Goal: Book appointment/travel/reservation

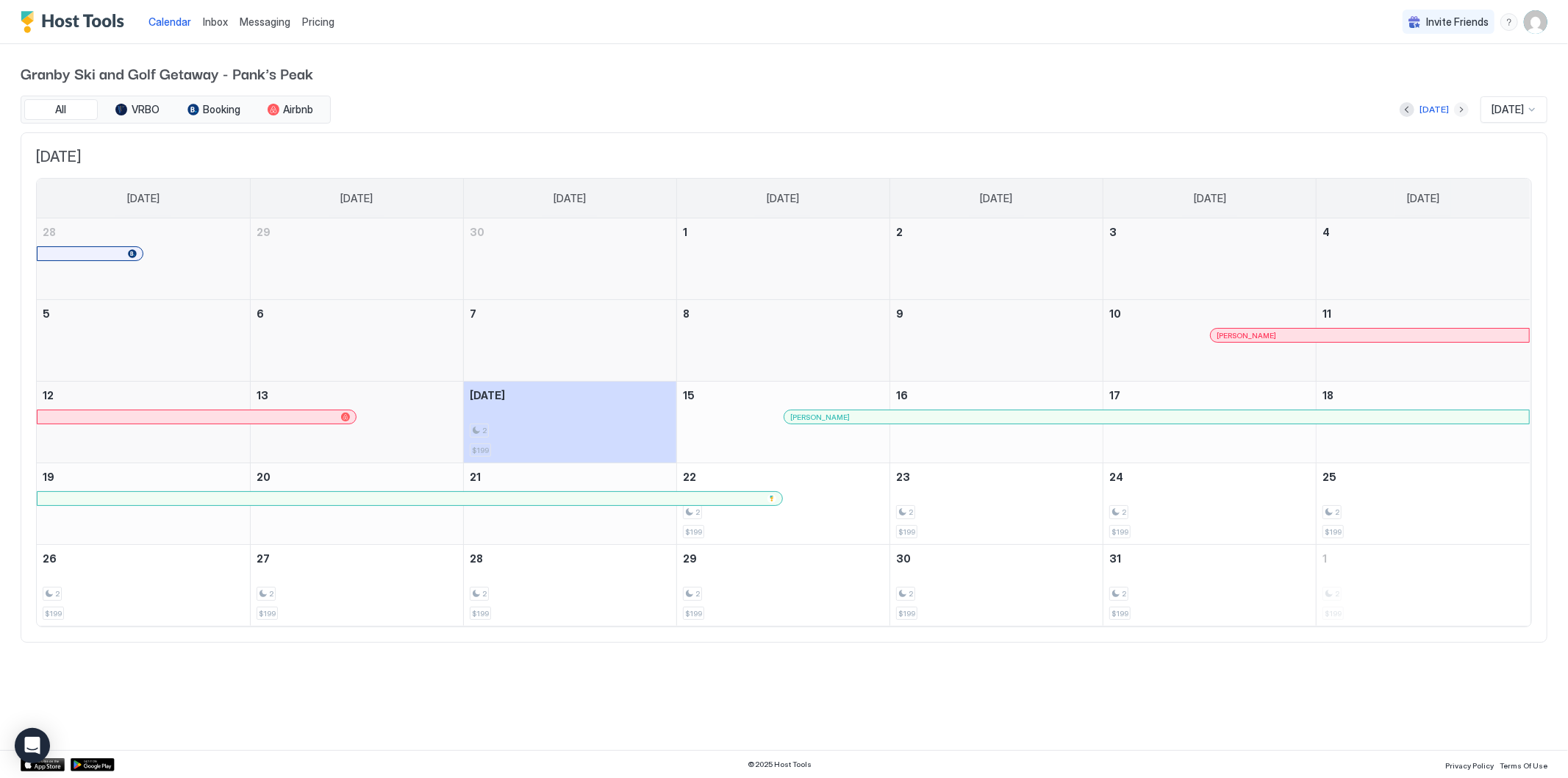
click at [1454, 107] on button "Next month" at bounding box center [1461, 109] width 14 height 14
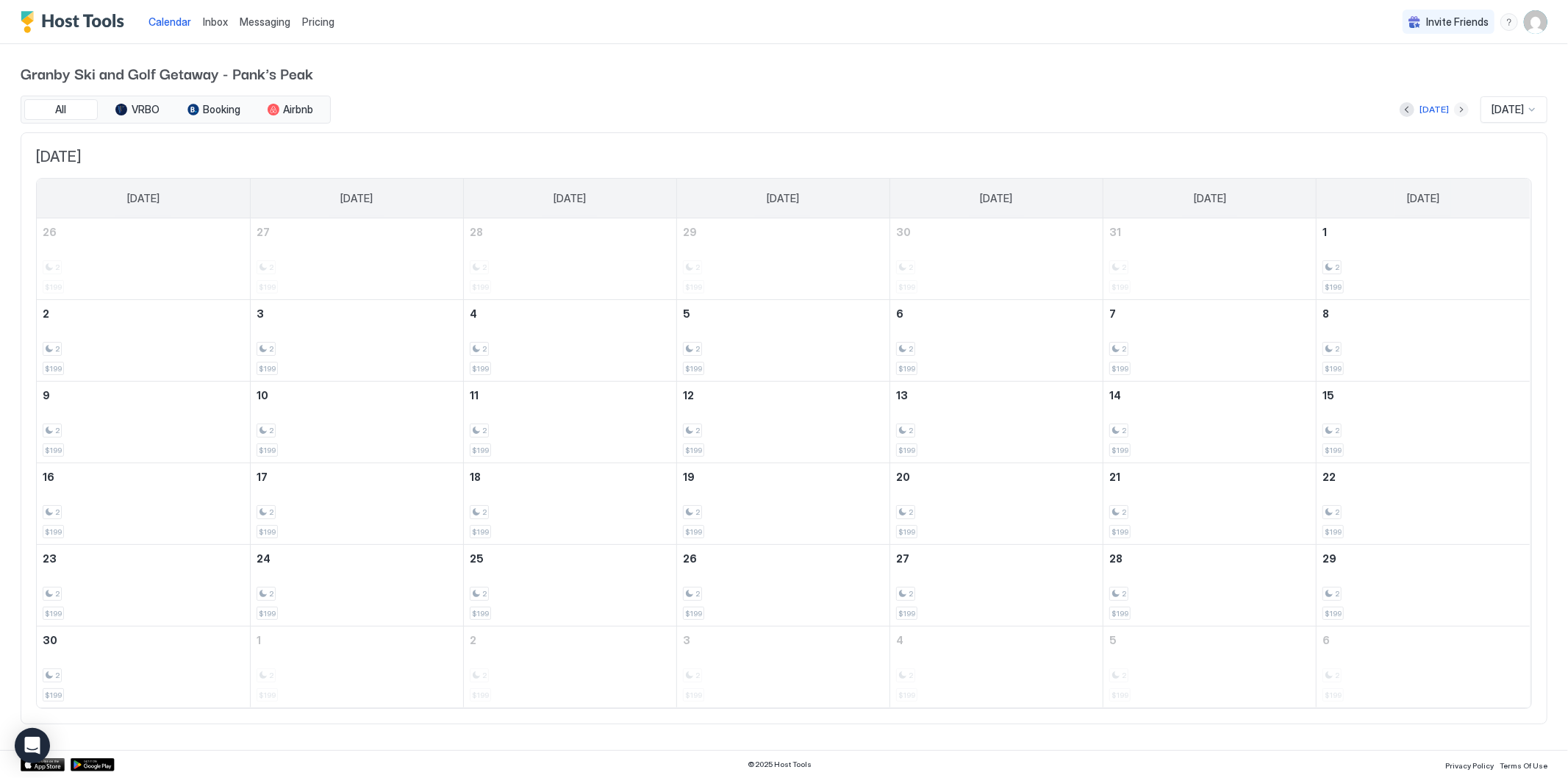
click at [1454, 107] on button "Next month" at bounding box center [1461, 109] width 14 height 14
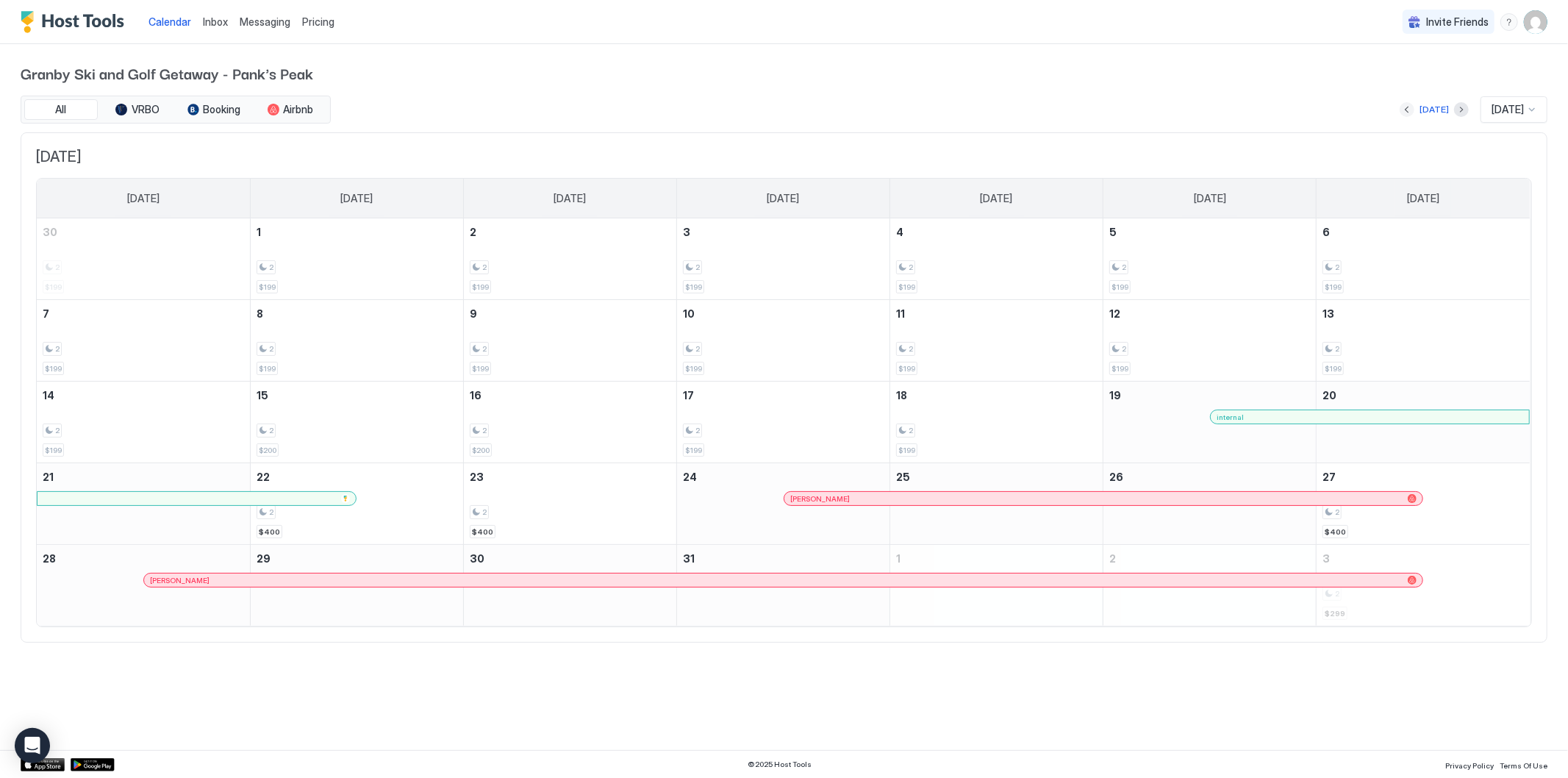
click at [1400, 112] on button "Previous month" at bounding box center [1407, 109] width 14 height 14
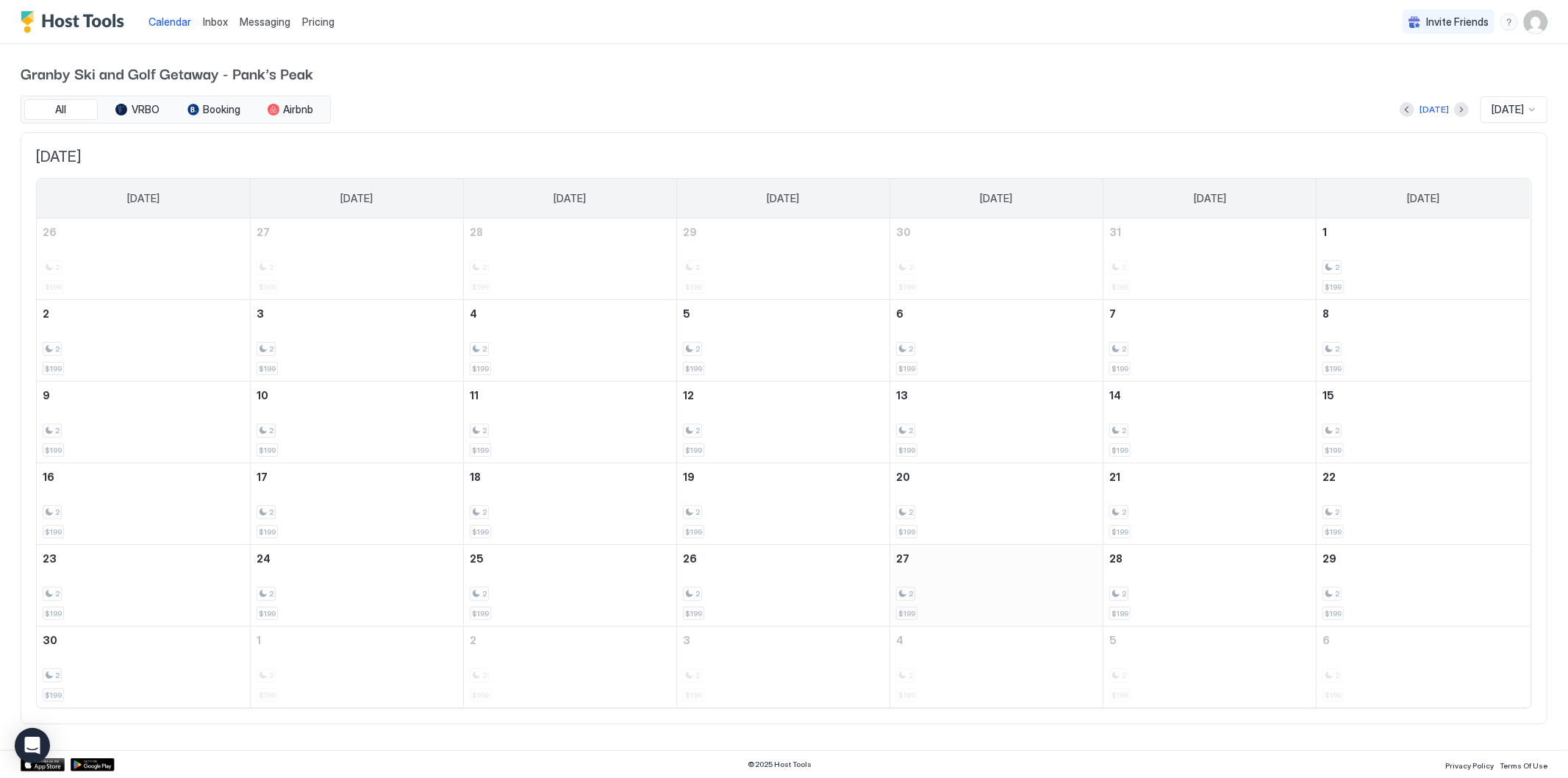
click at [949, 589] on div "2" at bounding box center [996, 594] width 201 height 14
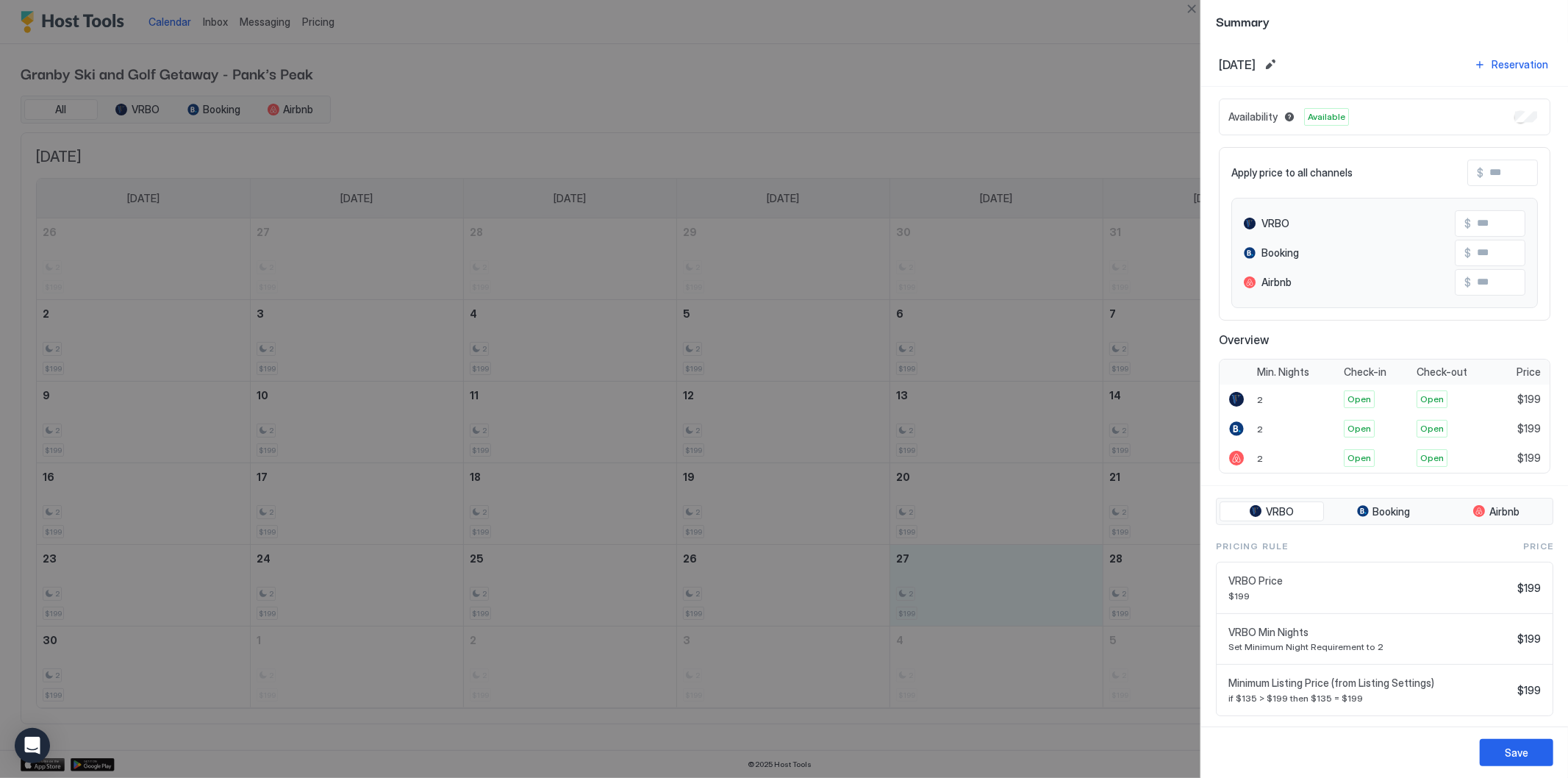
click at [994, 523] on div at bounding box center [784, 389] width 1568 height 778
click at [966, 576] on div at bounding box center [784, 389] width 1568 height 778
click at [1192, 44] on div at bounding box center [784, 389] width 1568 height 778
click at [1186, 4] on button "Close" at bounding box center [1192, 8] width 17 height 17
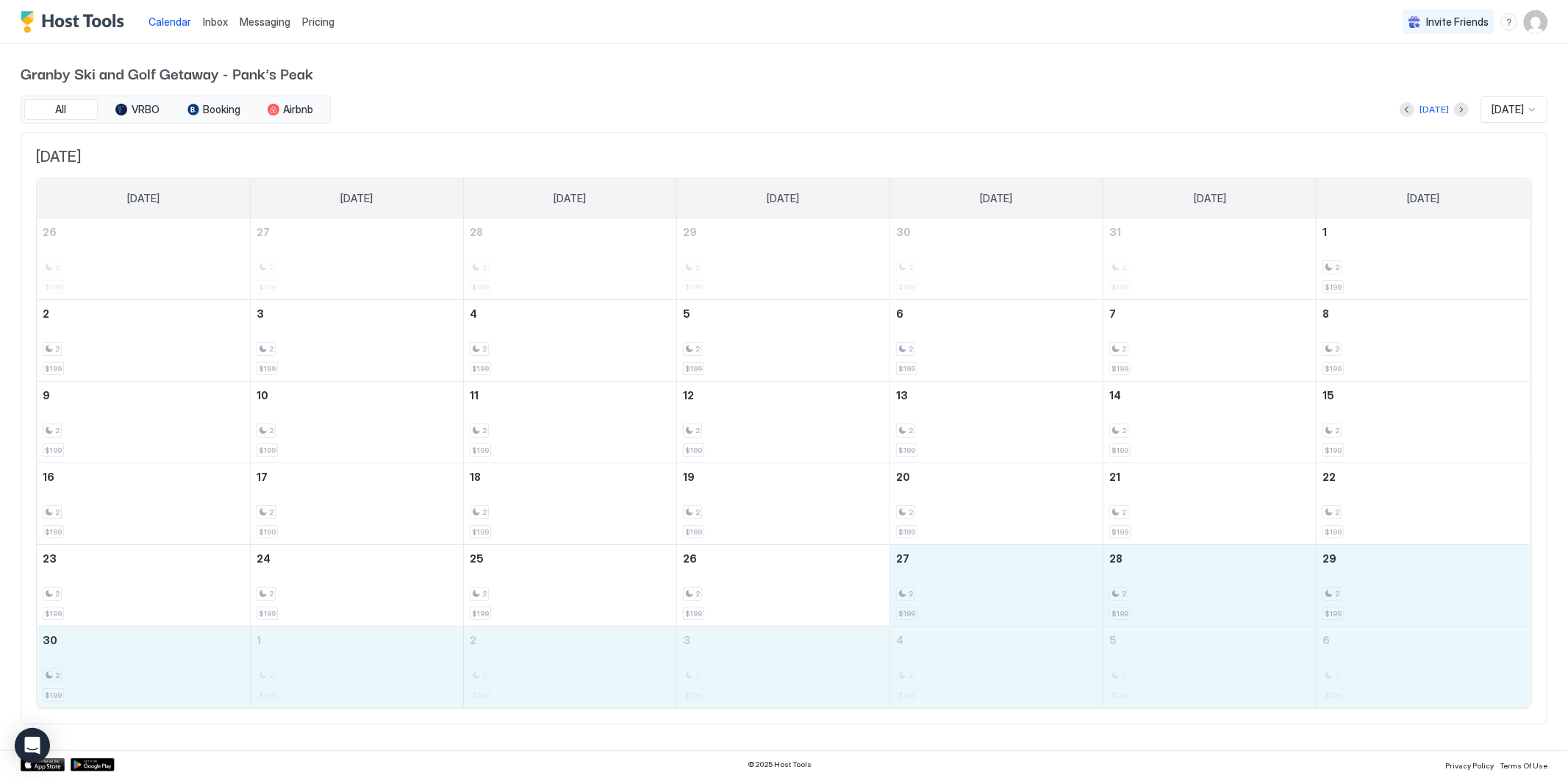
drag, startPoint x: 967, startPoint y: 594, endPoint x: 1334, endPoint y: 670, distance: 374.8
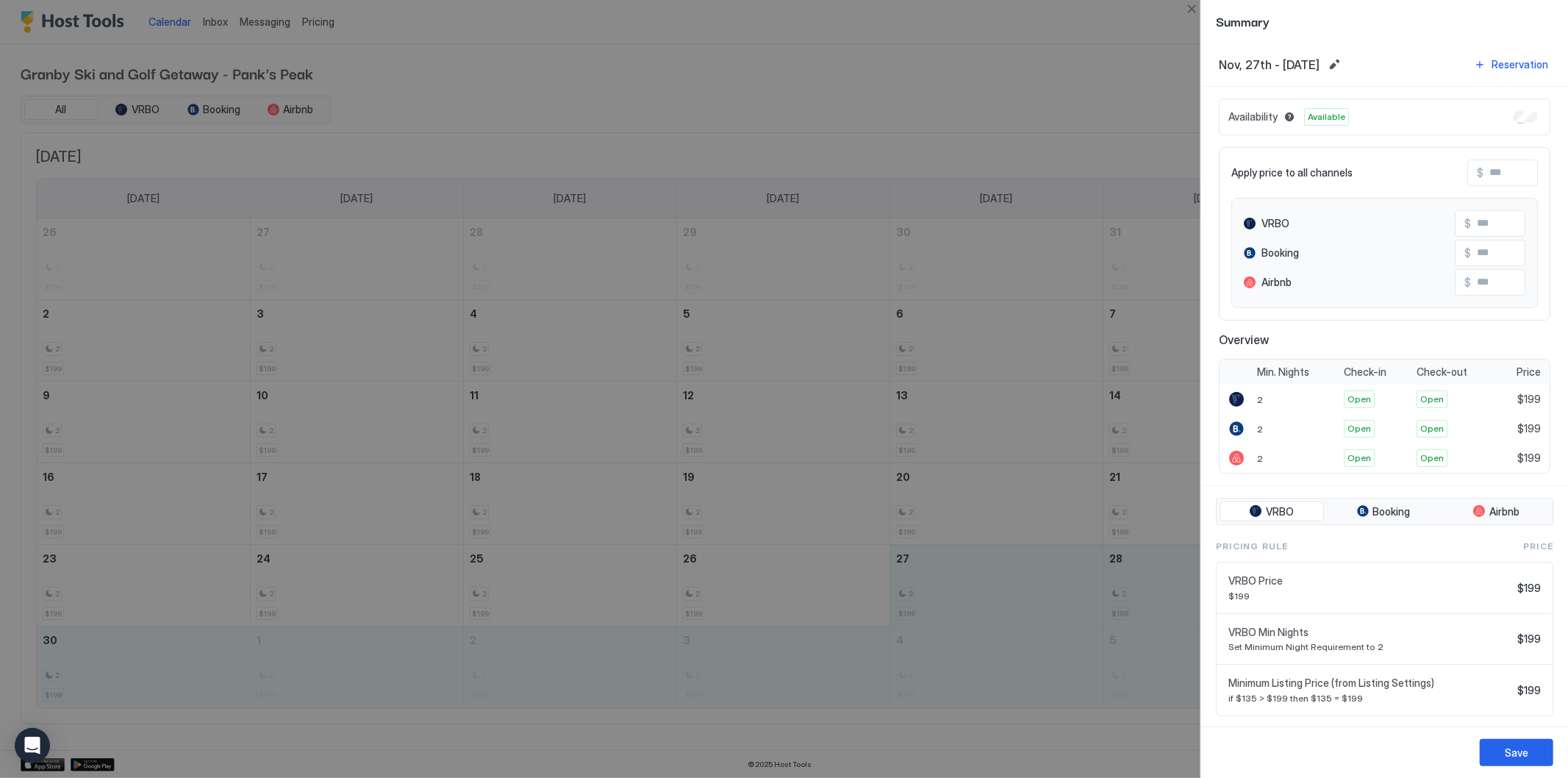
click at [1489, 166] on input "Input Field" at bounding box center [1542, 173] width 117 height 25
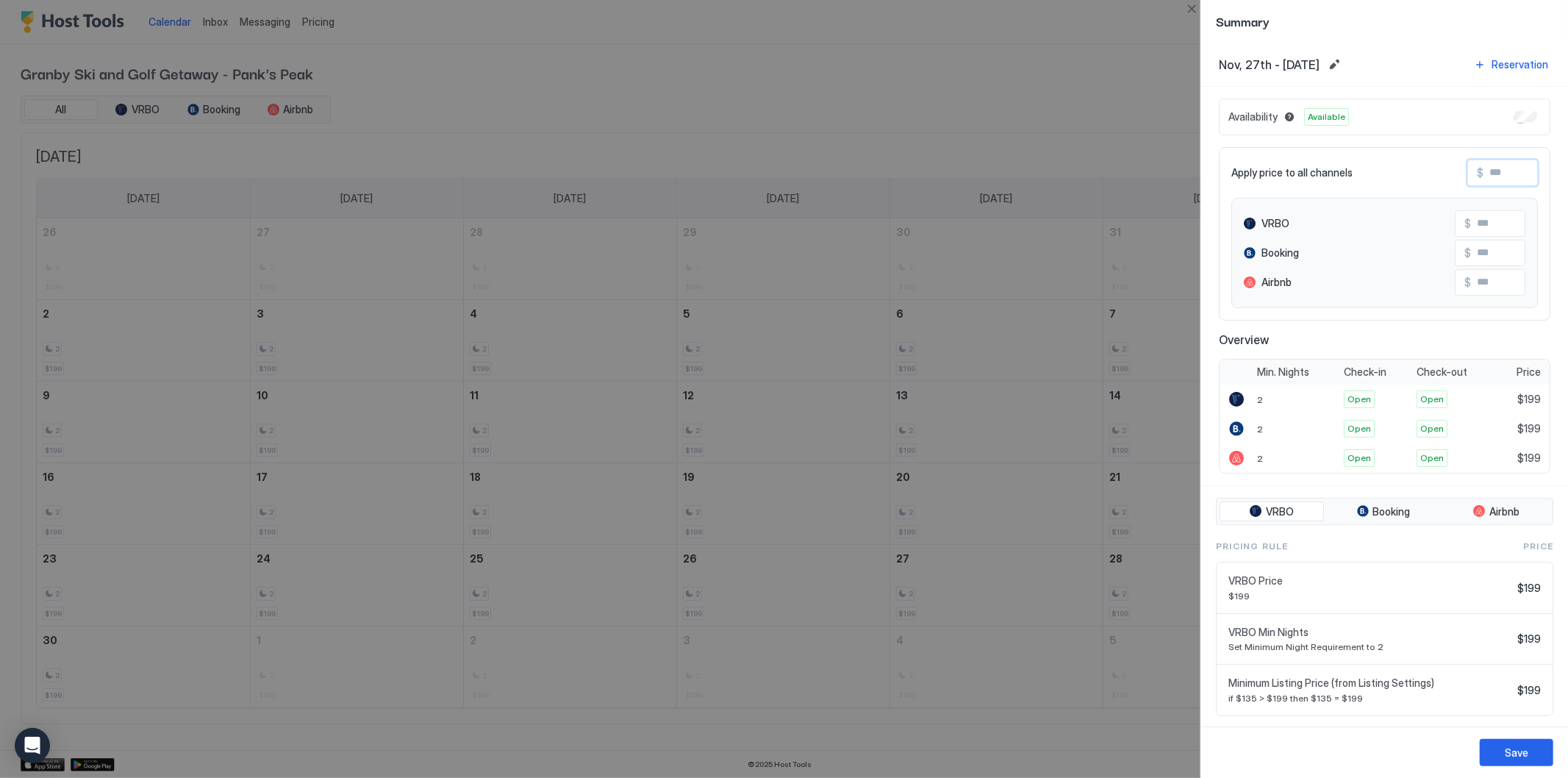
click at [1498, 170] on input "Input Field" at bounding box center [1542, 173] width 117 height 25
type input "*"
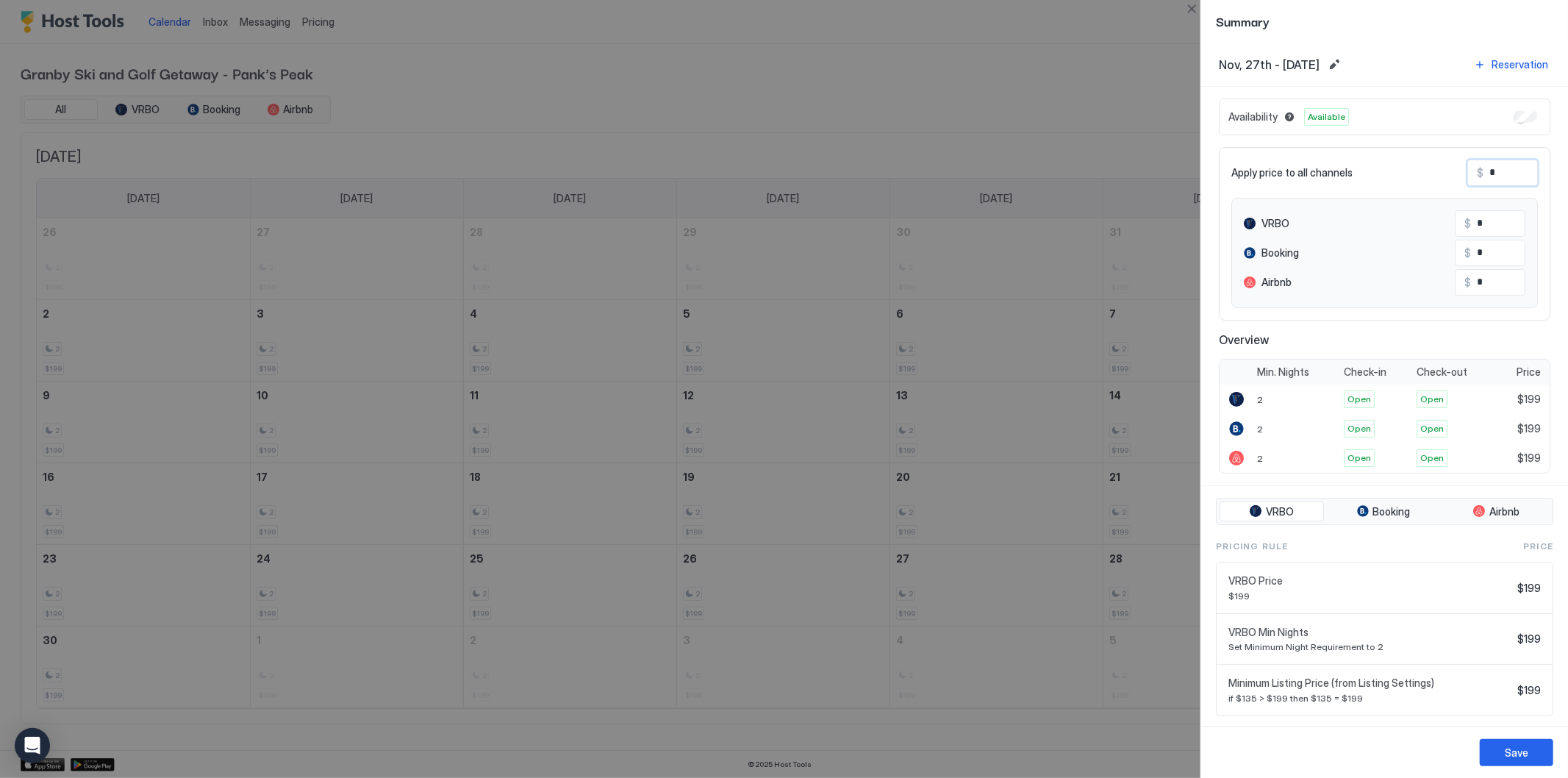
type input "**"
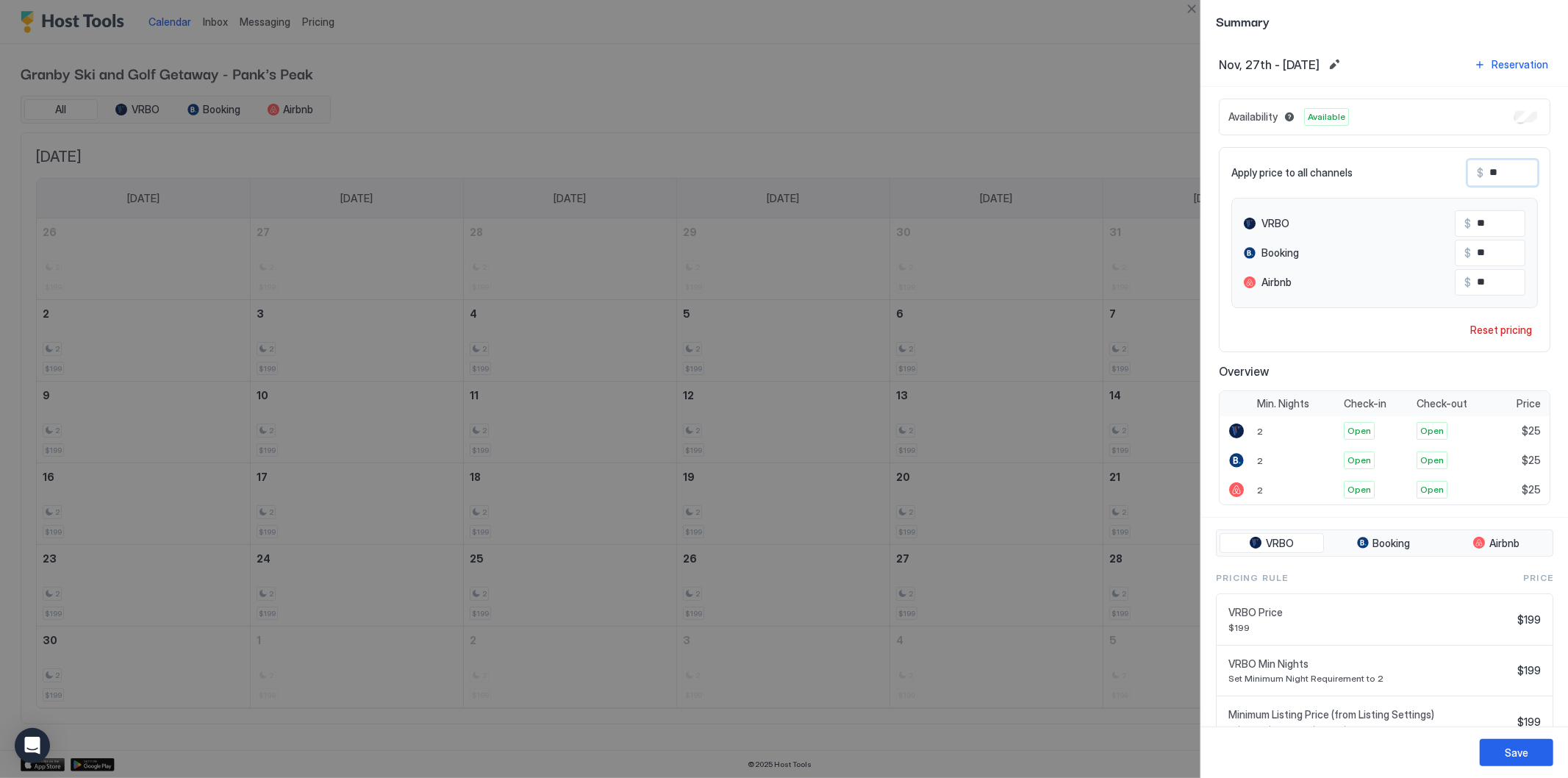
type input "***"
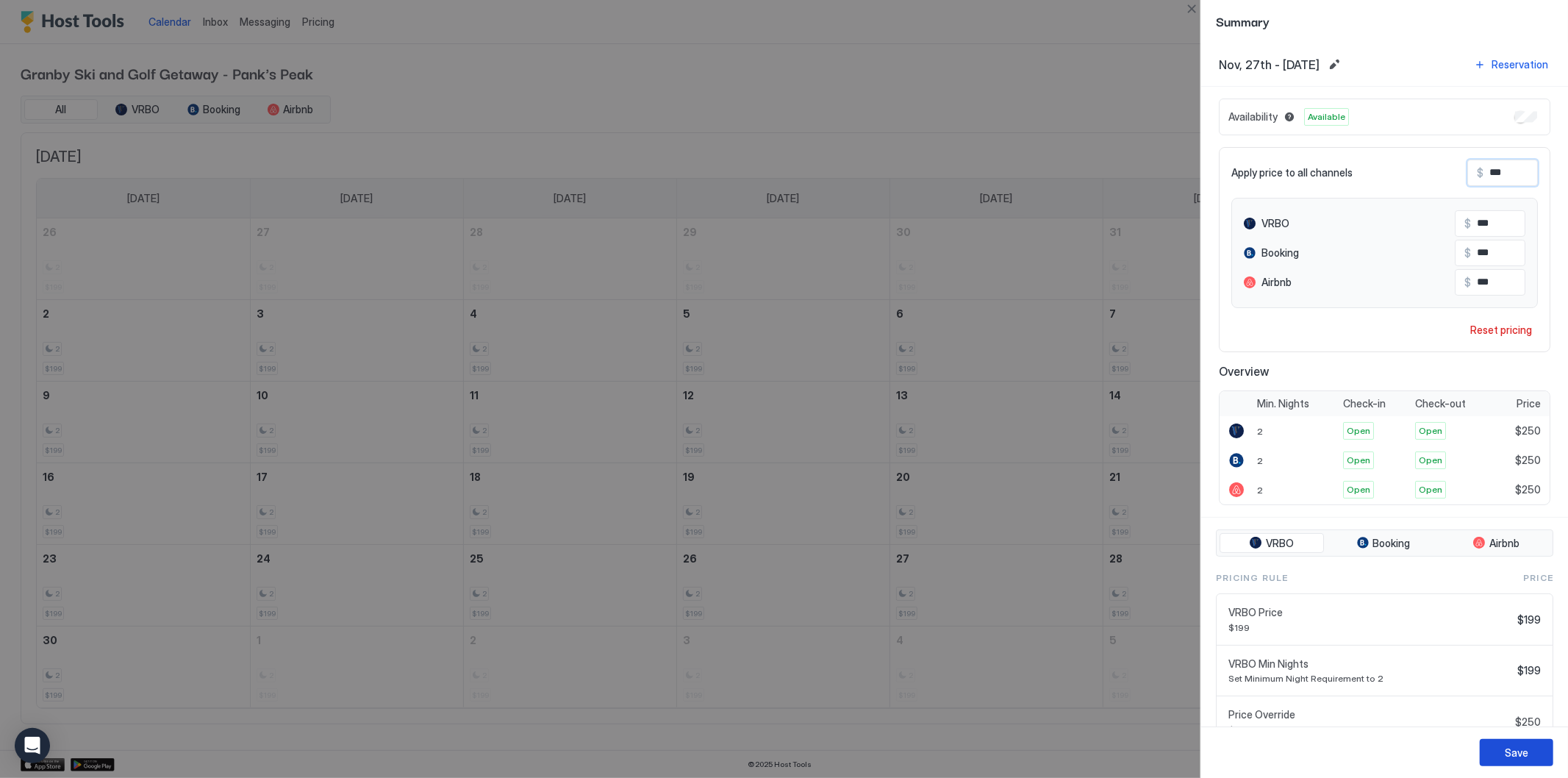
click at [1513, 751] on div "Save" at bounding box center [1516, 752] width 23 height 15
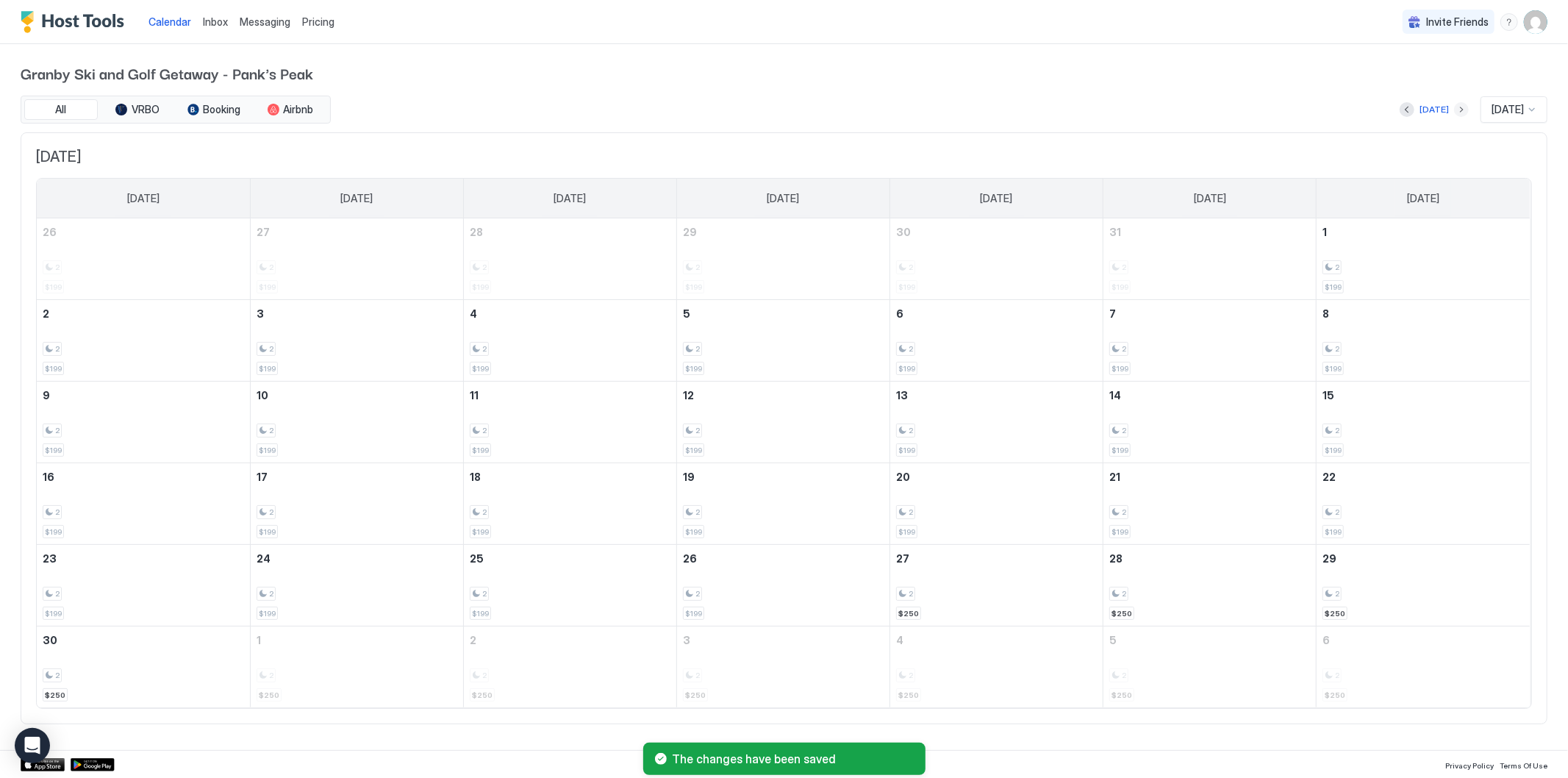
click at [1454, 111] on button "Next month" at bounding box center [1461, 109] width 14 height 14
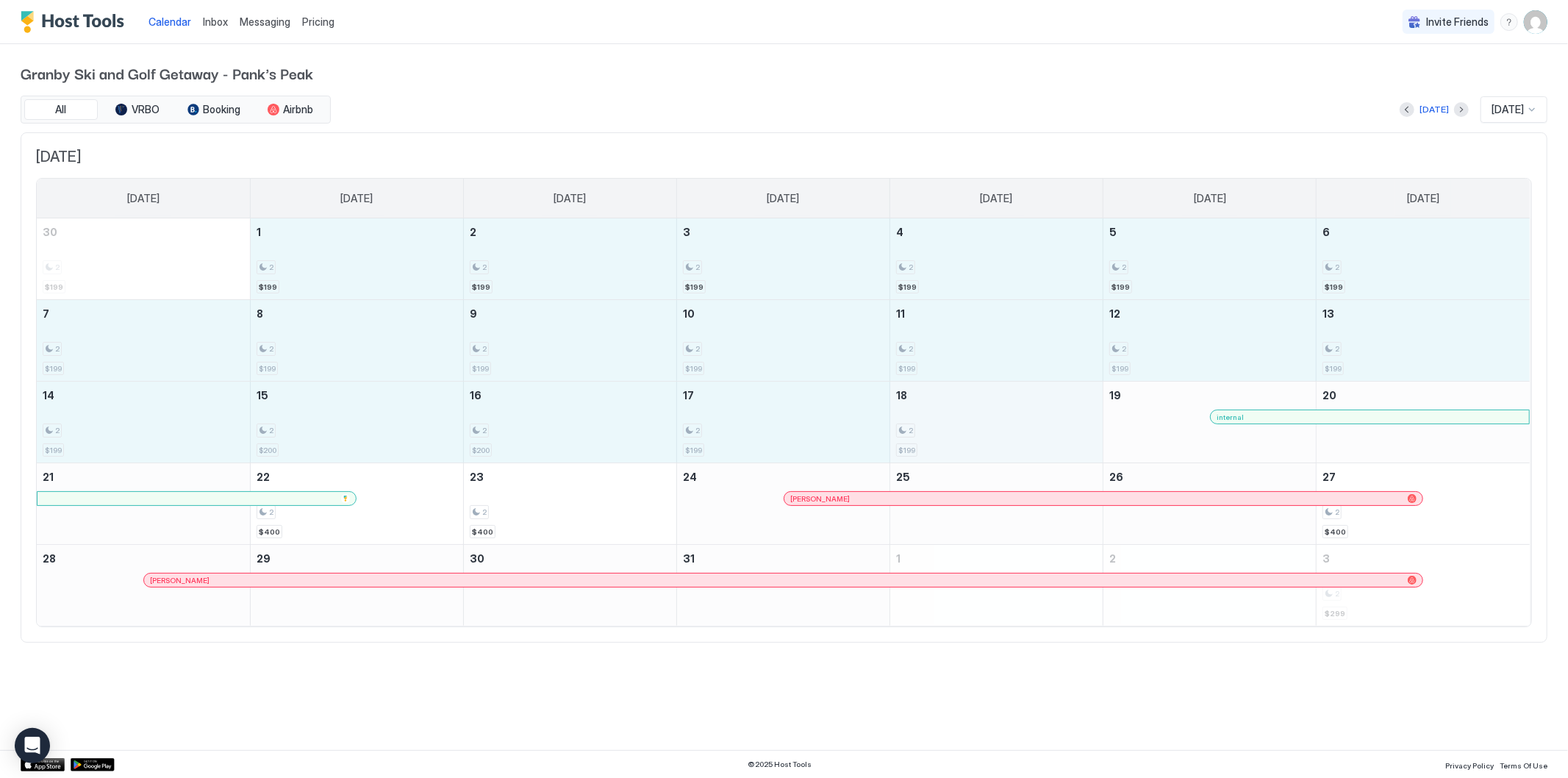
drag, startPoint x: 348, startPoint y: 248, endPoint x: 1076, endPoint y: 429, distance: 750.2
click at [1076, 429] on tbody "30 2 $199 1 2 $199 2 2 $199 3 2 $199 4 2 $199 5 2 $199 6 2 $199 7 2 $199 8 2 $1…" at bounding box center [783, 422] width 1493 height 408
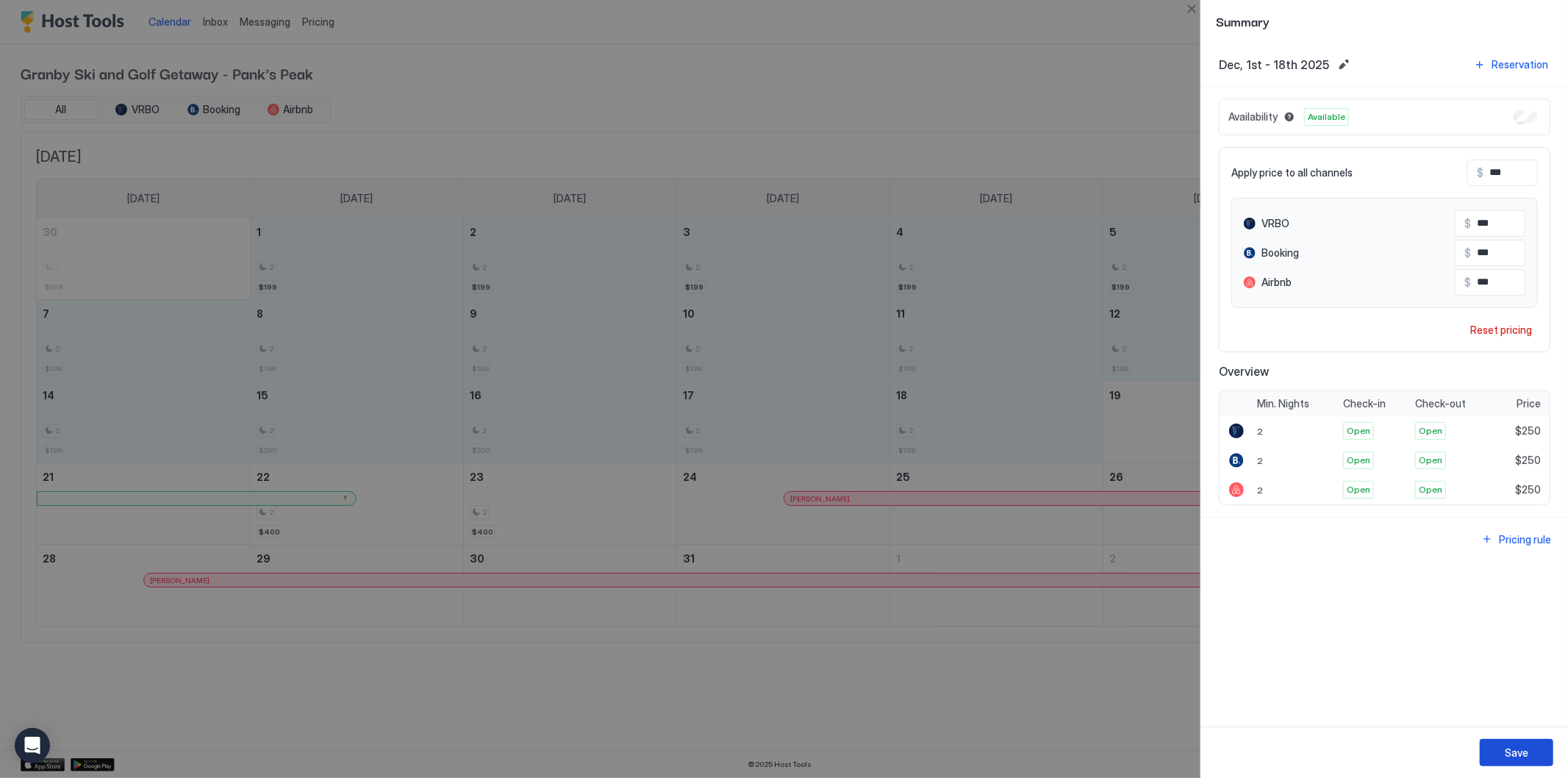
click at [1516, 745] on div "Save" at bounding box center [1516, 752] width 23 height 15
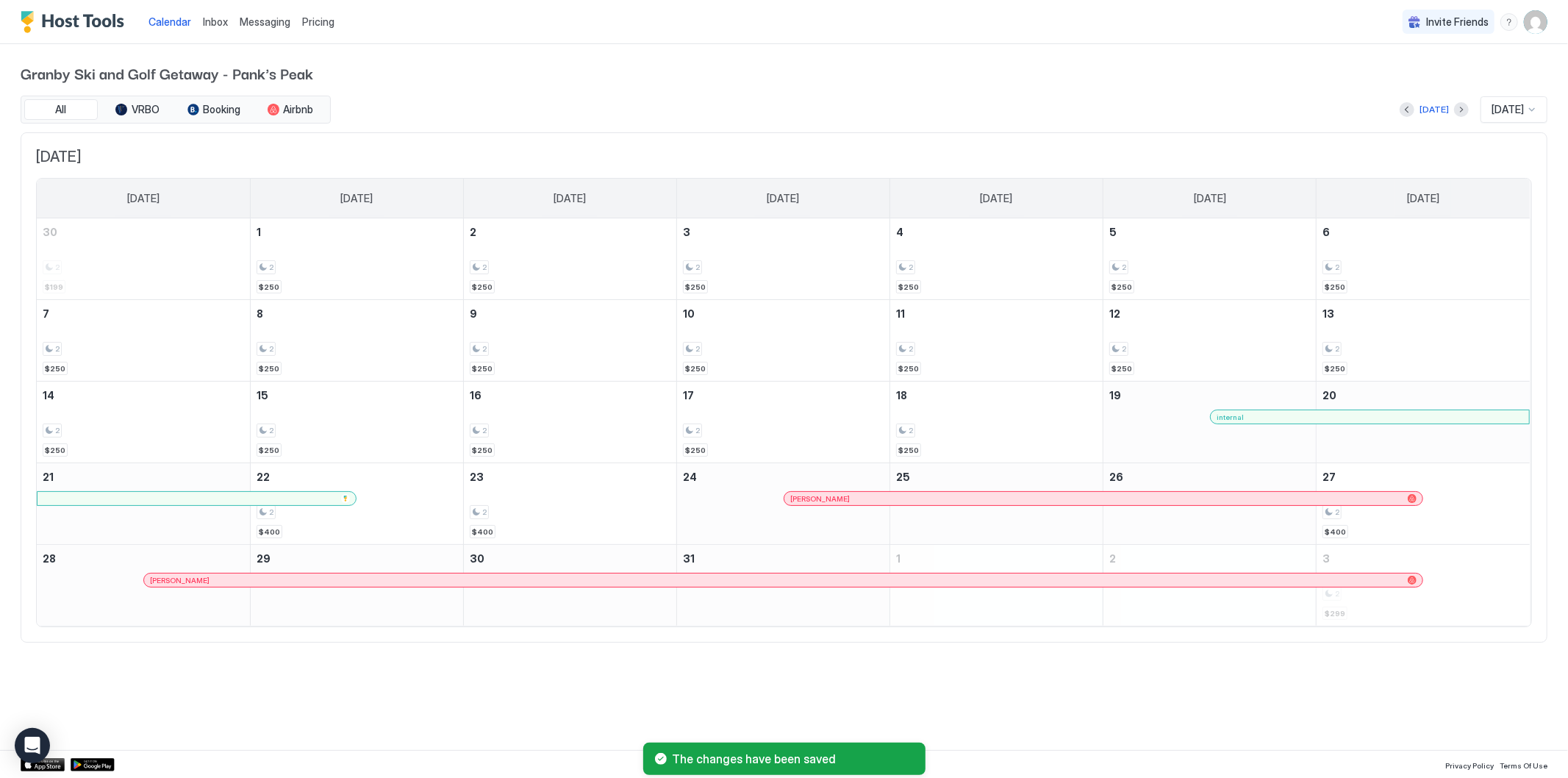
click at [1440, 103] on div "[DATE]" at bounding box center [1434, 109] width 69 height 17
click at [1454, 108] on button "Next month" at bounding box center [1461, 109] width 14 height 14
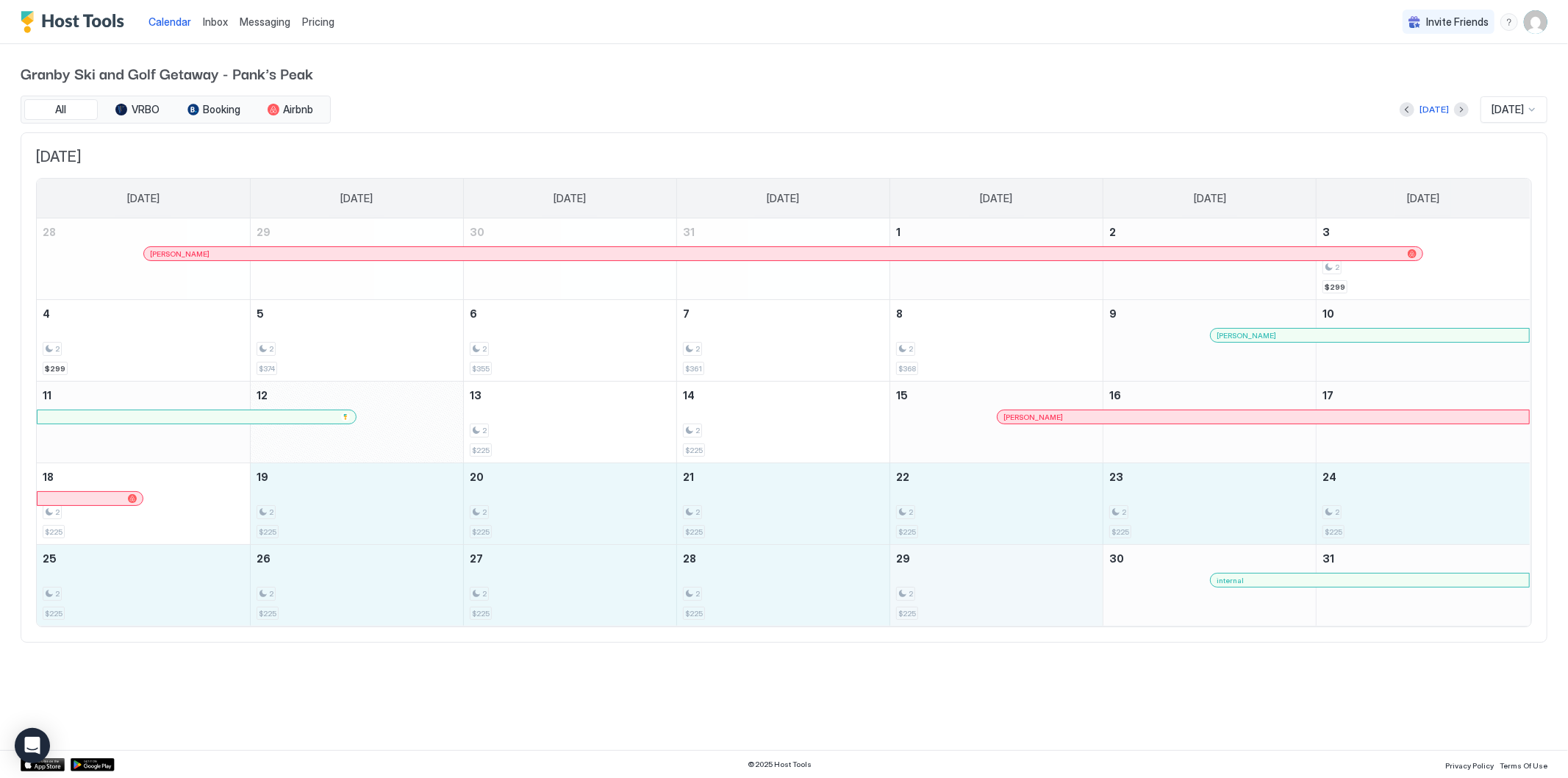
drag, startPoint x: 334, startPoint y: 520, endPoint x: 1028, endPoint y: 582, distance: 696.8
click at [1028, 582] on tbody "28 [PERSON_NAME] 29 30 31 1 2 3 2 $299 4 2 $299 5 2 $374 6 2 $355 7 2 $361 8 2 …" at bounding box center [783, 422] width 1493 height 408
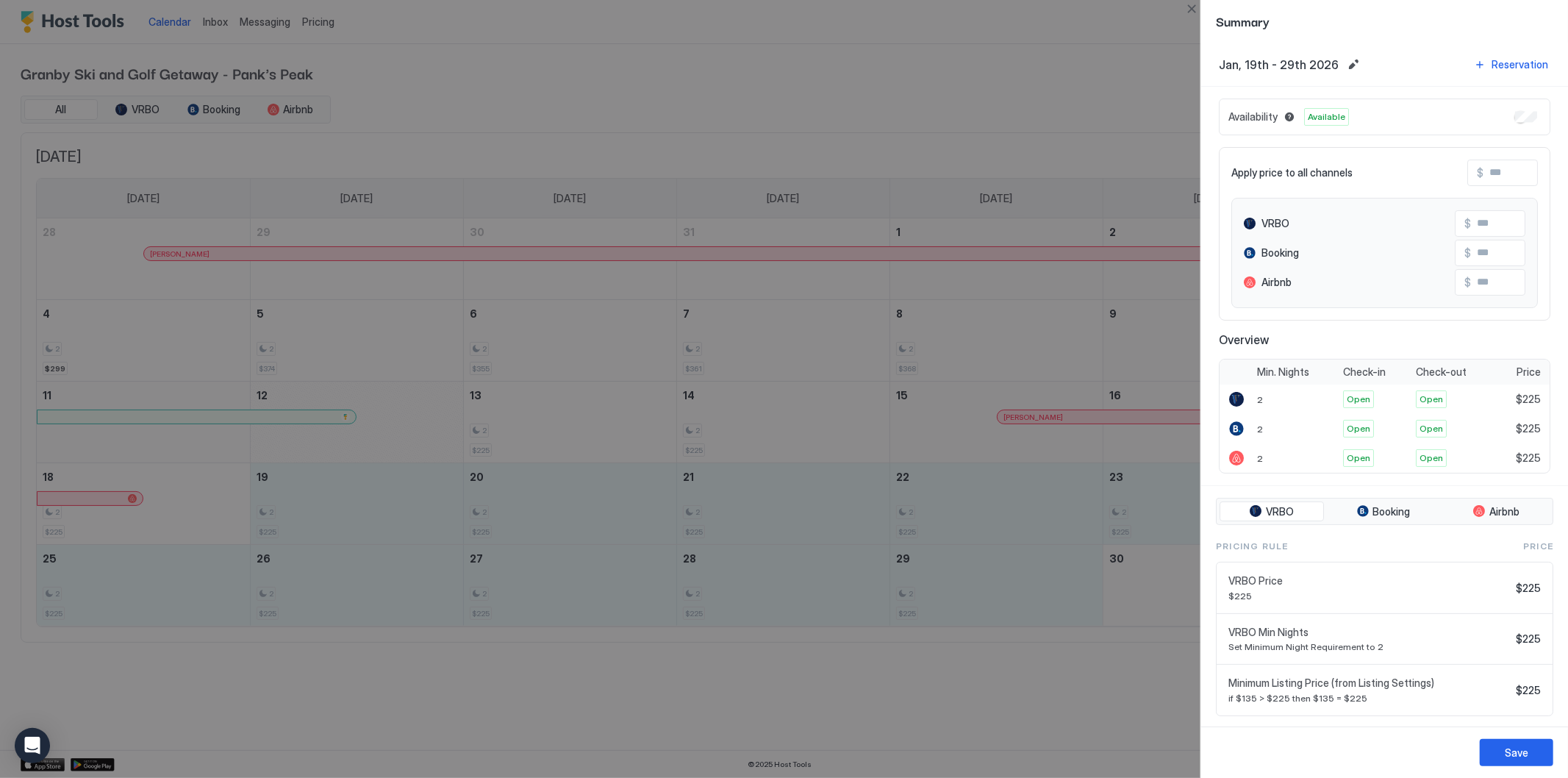
click at [1507, 178] on input "Input Field" at bounding box center [1542, 173] width 117 height 25
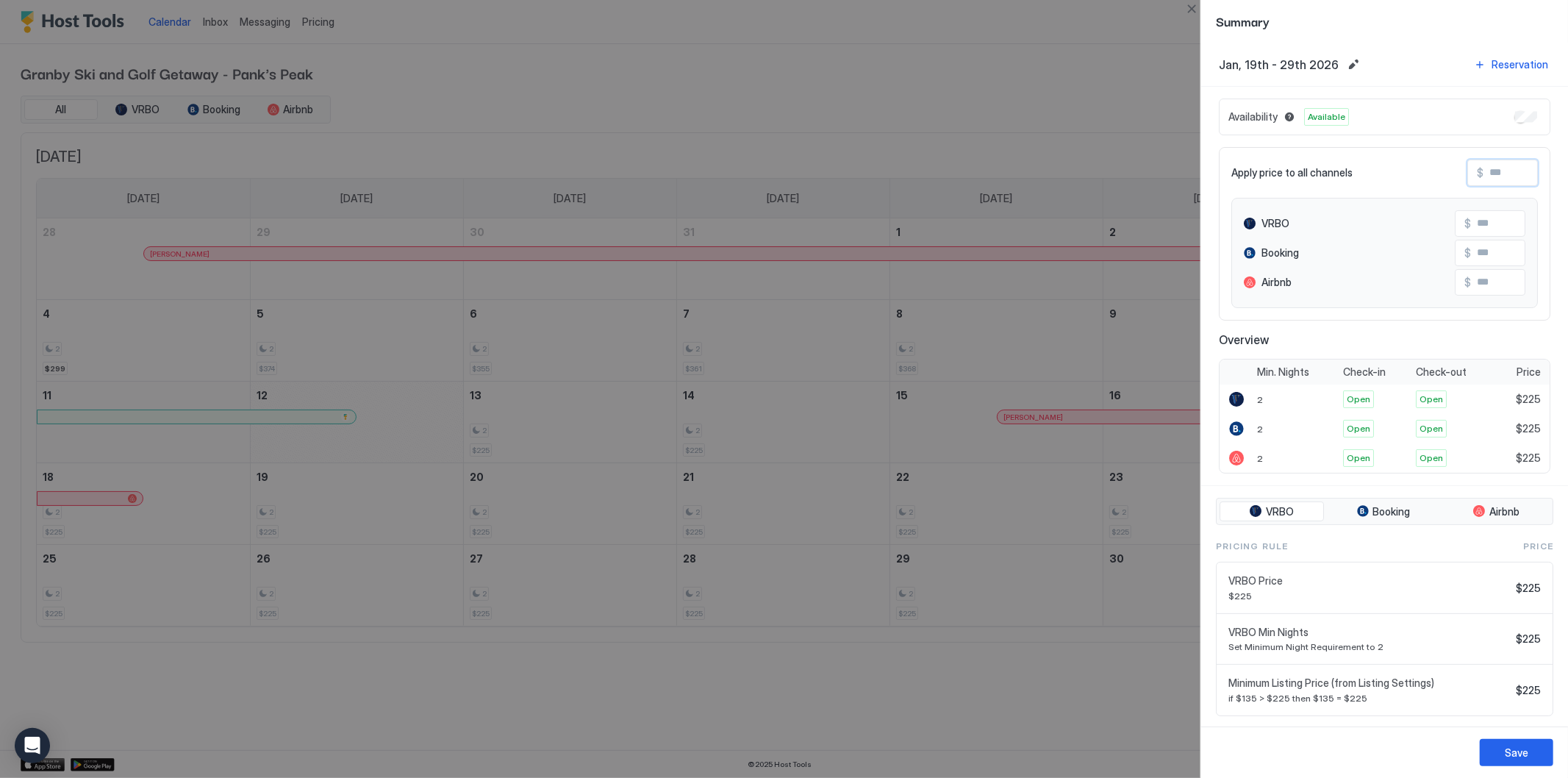
type input "*"
type input "**"
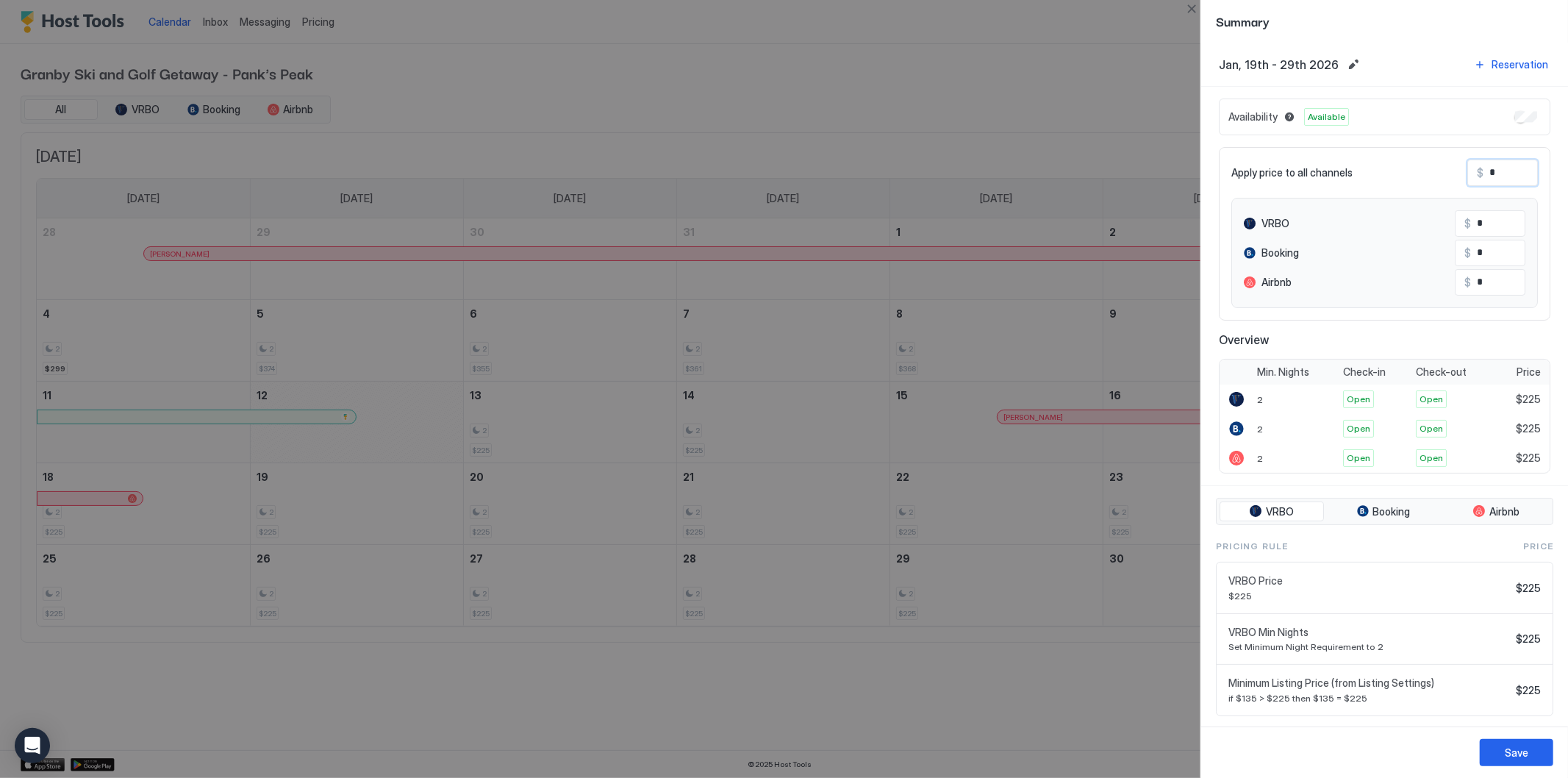
type input "**"
type input "***"
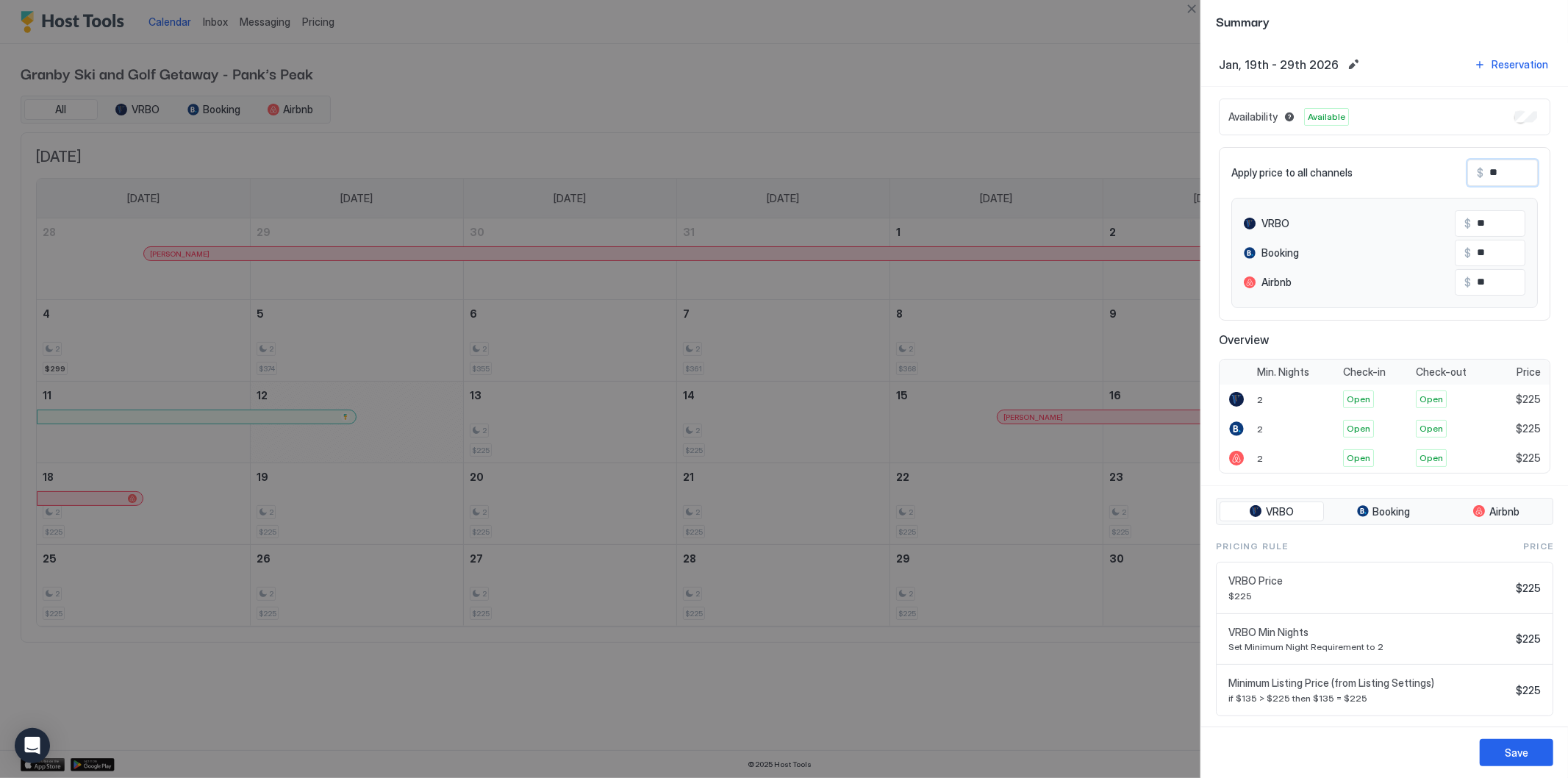
type input "***"
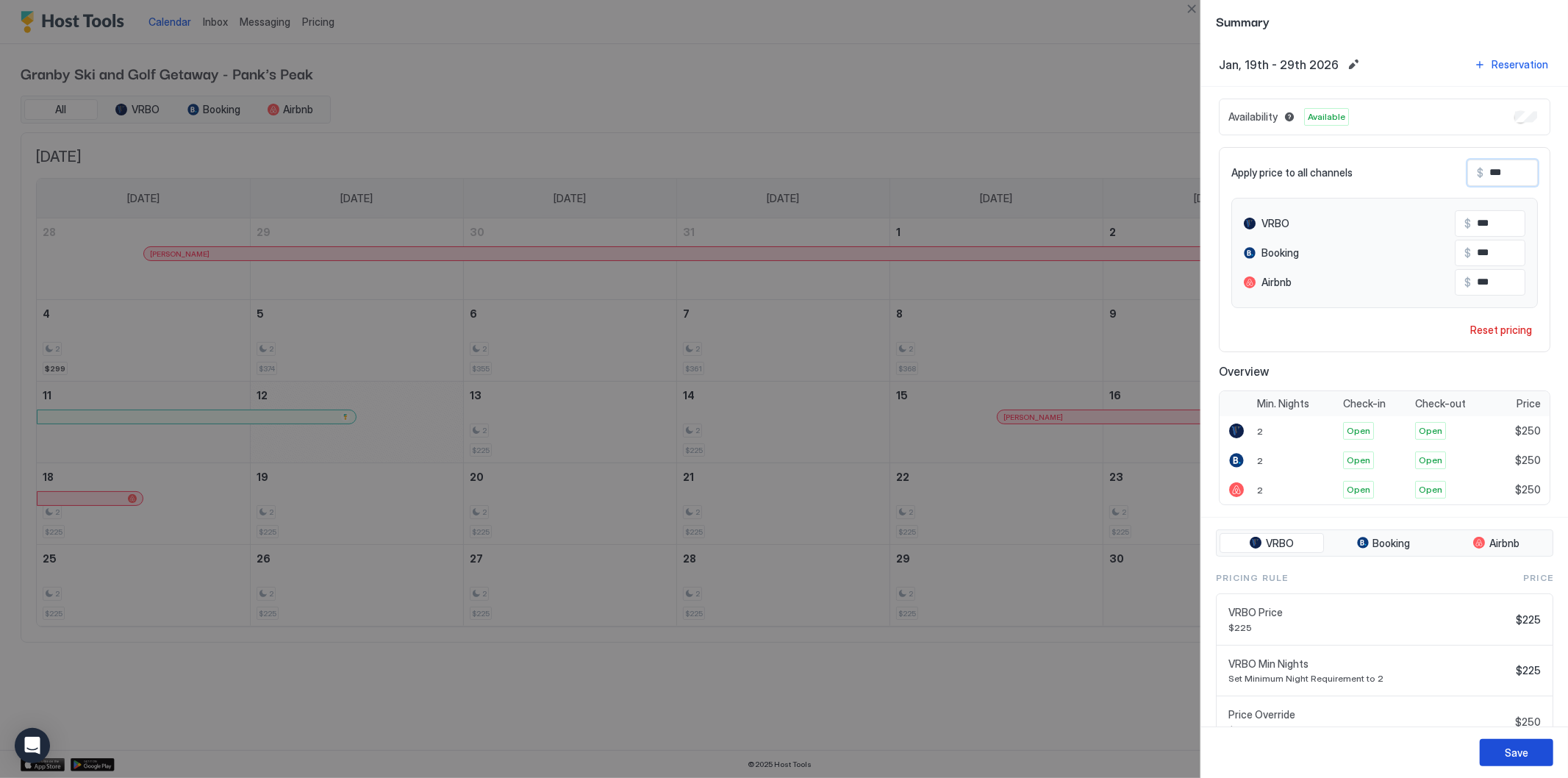
type input "***"
click at [1526, 748] on div "Save" at bounding box center [1516, 752] width 23 height 15
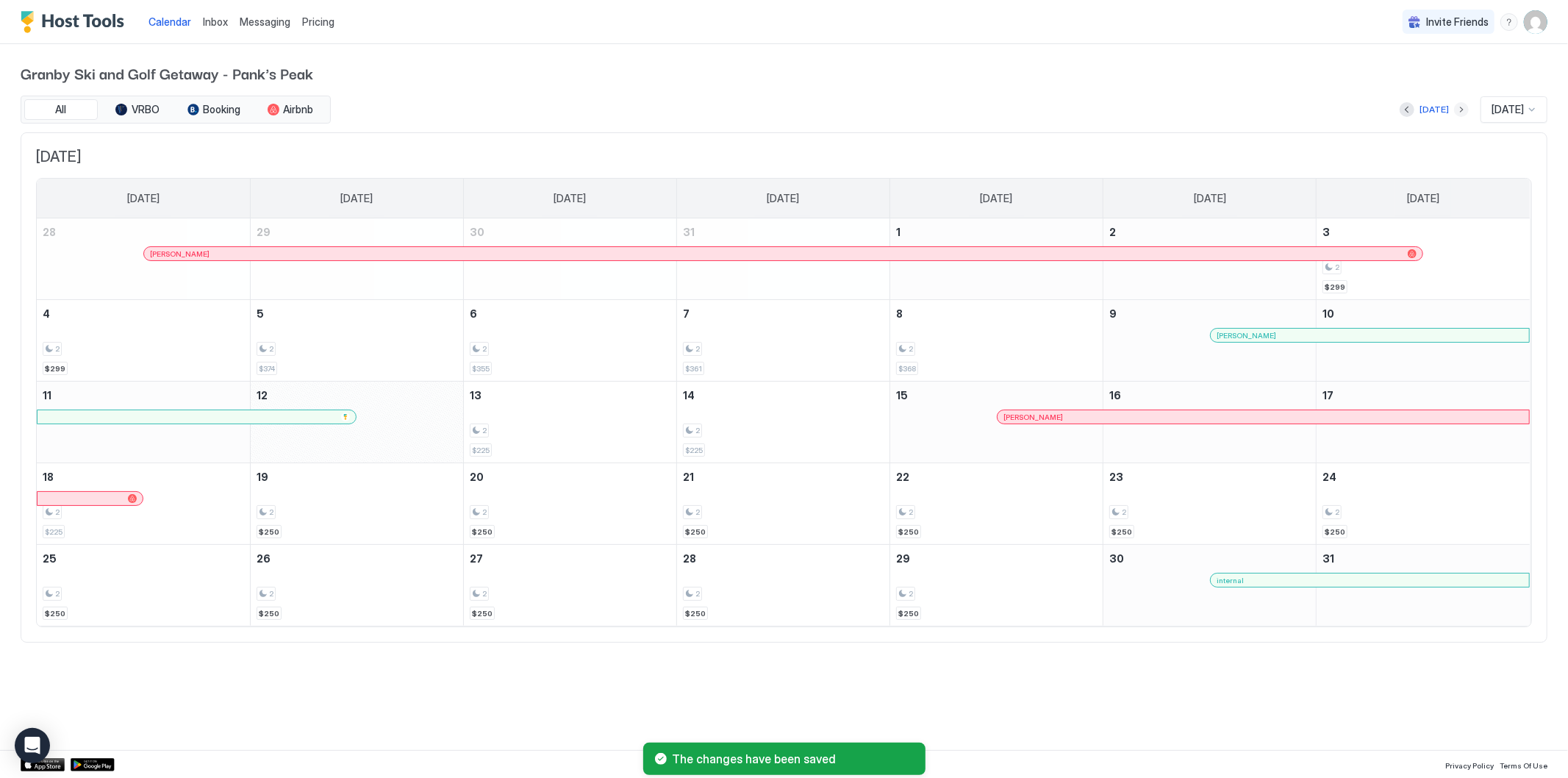
click at [1454, 111] on button "Next month" at bounding box center [1461, 109] width 14 height 14
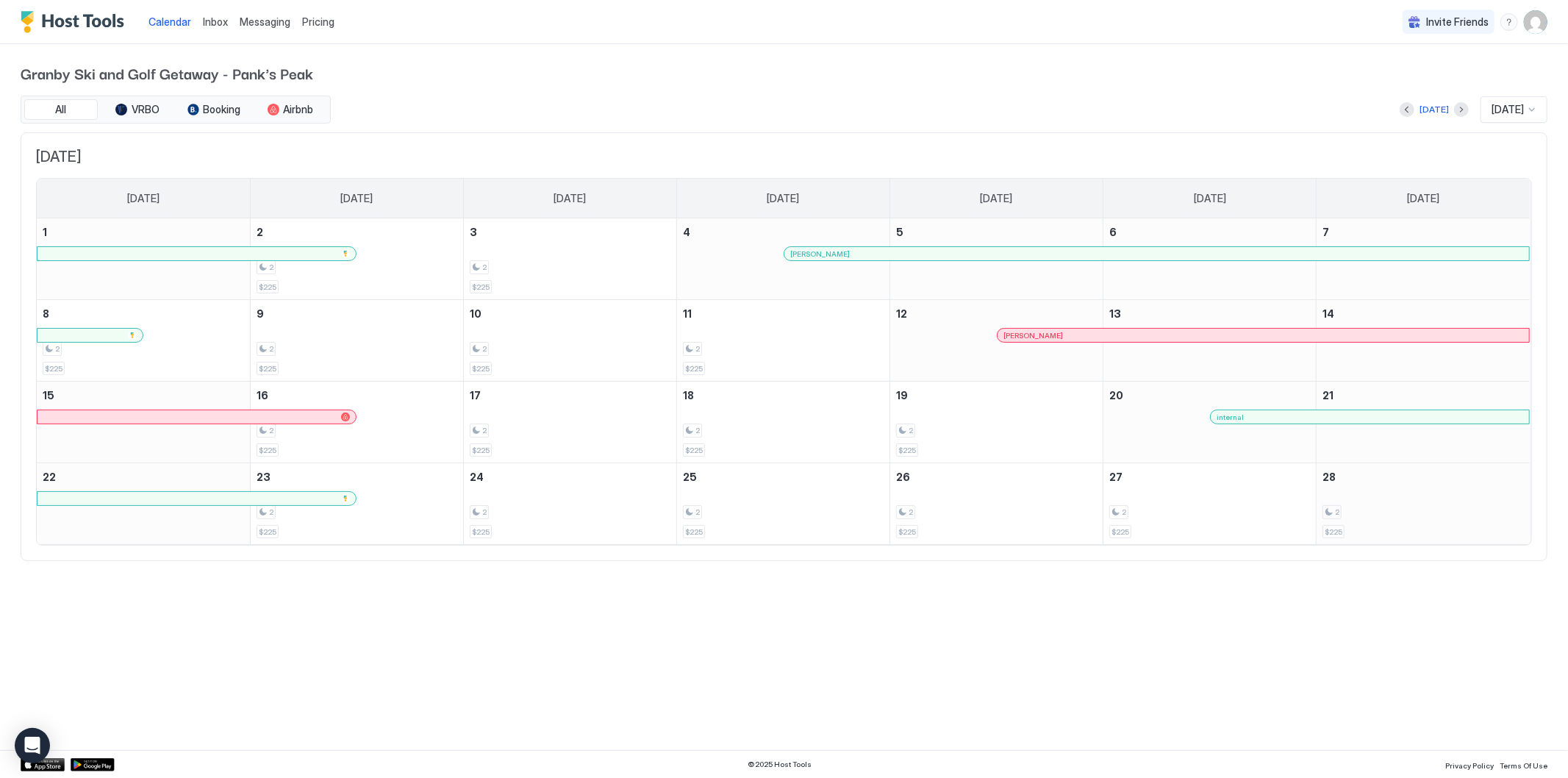
drag, startPoint x: 488, startPoint y: 256, endPoint x: 1435, endPoint y: 500, distance: 977.9
click at [1435, 500] on tbody "1 2 2 $225 3 2 $225 4 [PERSON_NAME] 5 6 7 8 2 $225 9 2 $225 10 2 $225 11 2 $225…" at bounding box center [783, 381] width 1493 height 326
drag, startPoint x: 529, startPoint y: 255, endPoint x: 570, endPoint y: 268, distance: 43.0
click at [570, 268] on div "2 $225" at bounding box center [570, 258] width 201 height 69
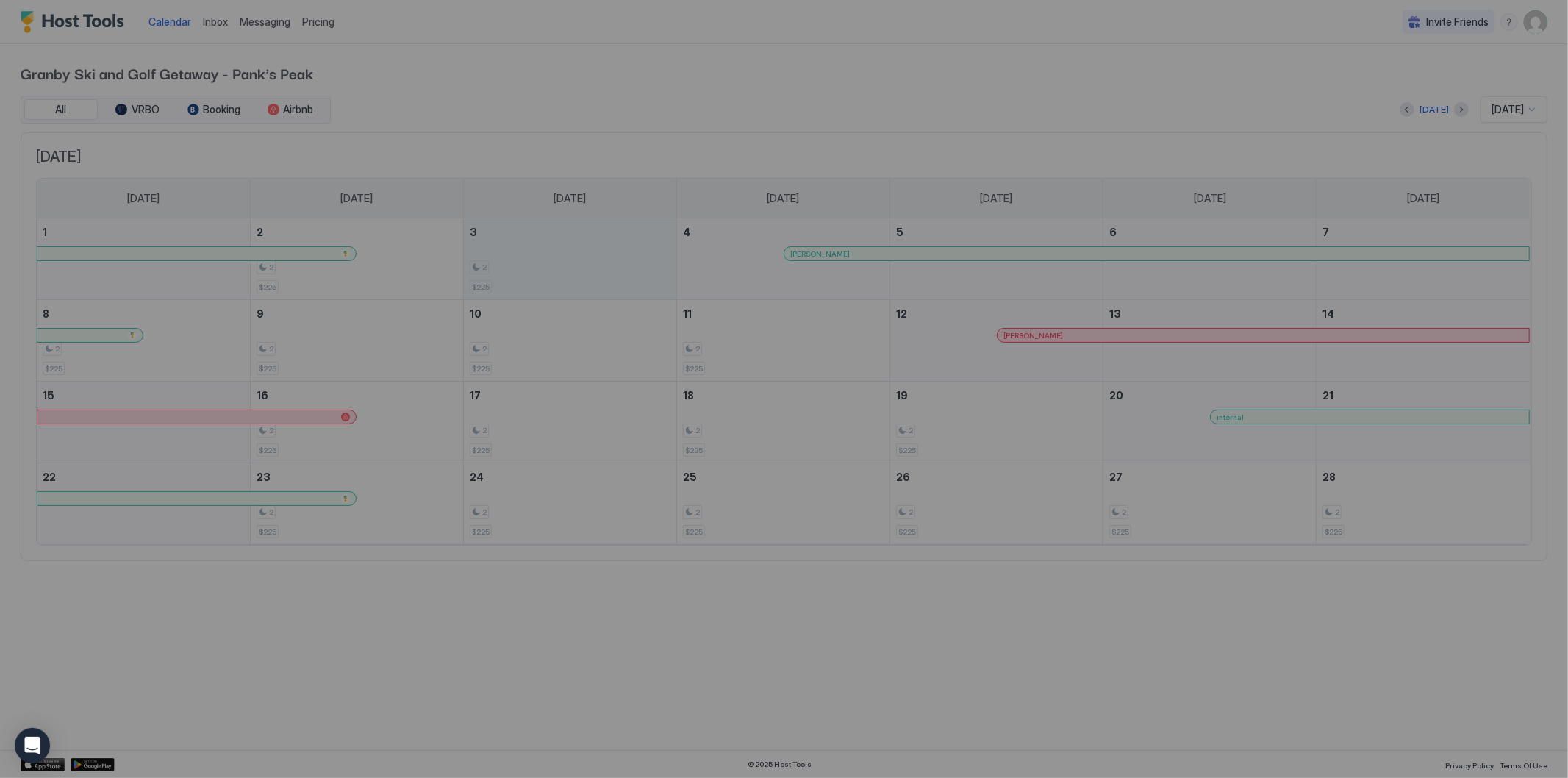
click at [539, 270] on div at bounding box center [784, 389] width 1568 height 778
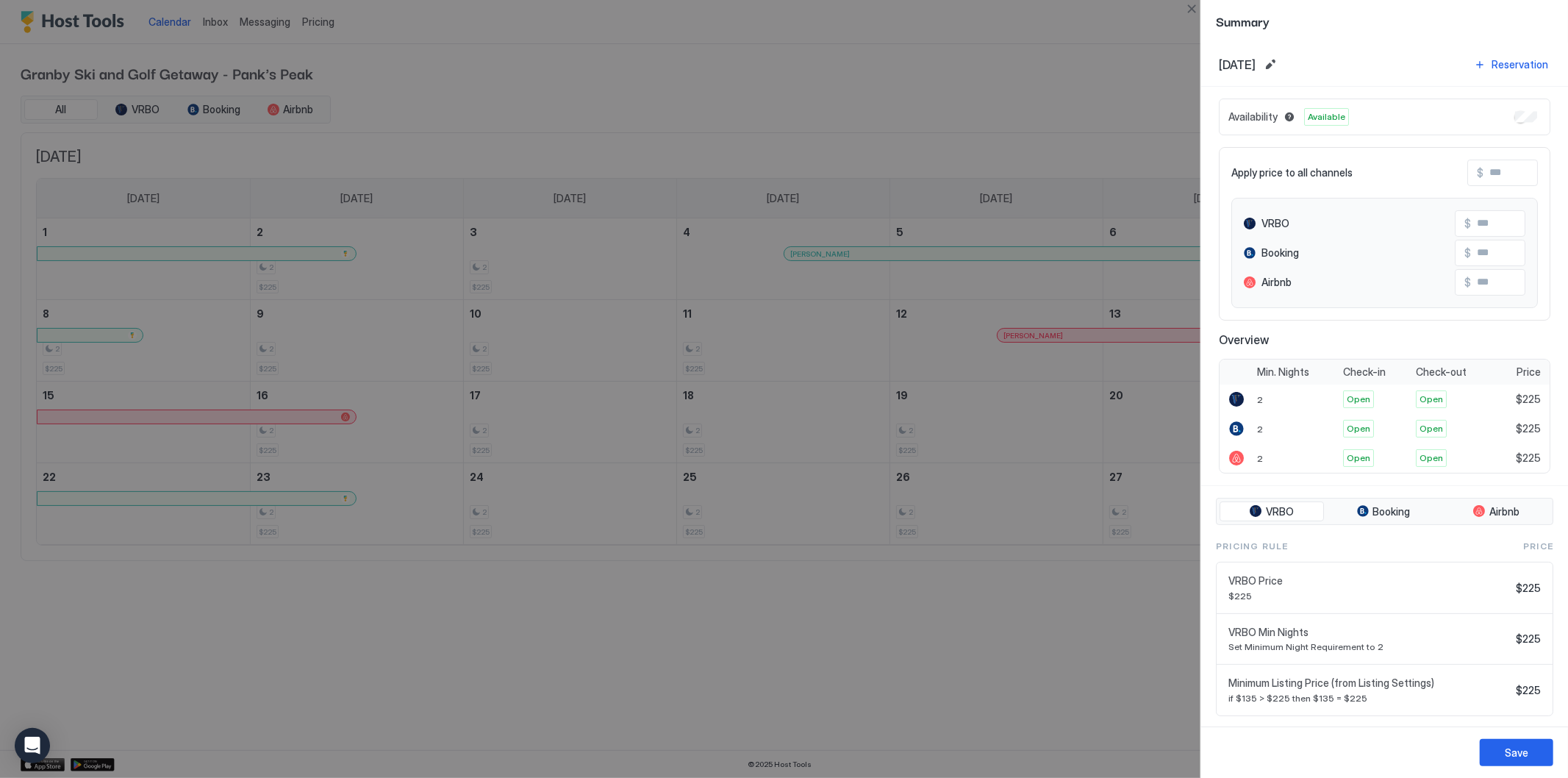
click at [1119, 30] on div at bounding box center [784, 389] width 1568 height 778
click at [1190, 8] on button "Close" at bounding box center [1192, 8] width 17 height 17
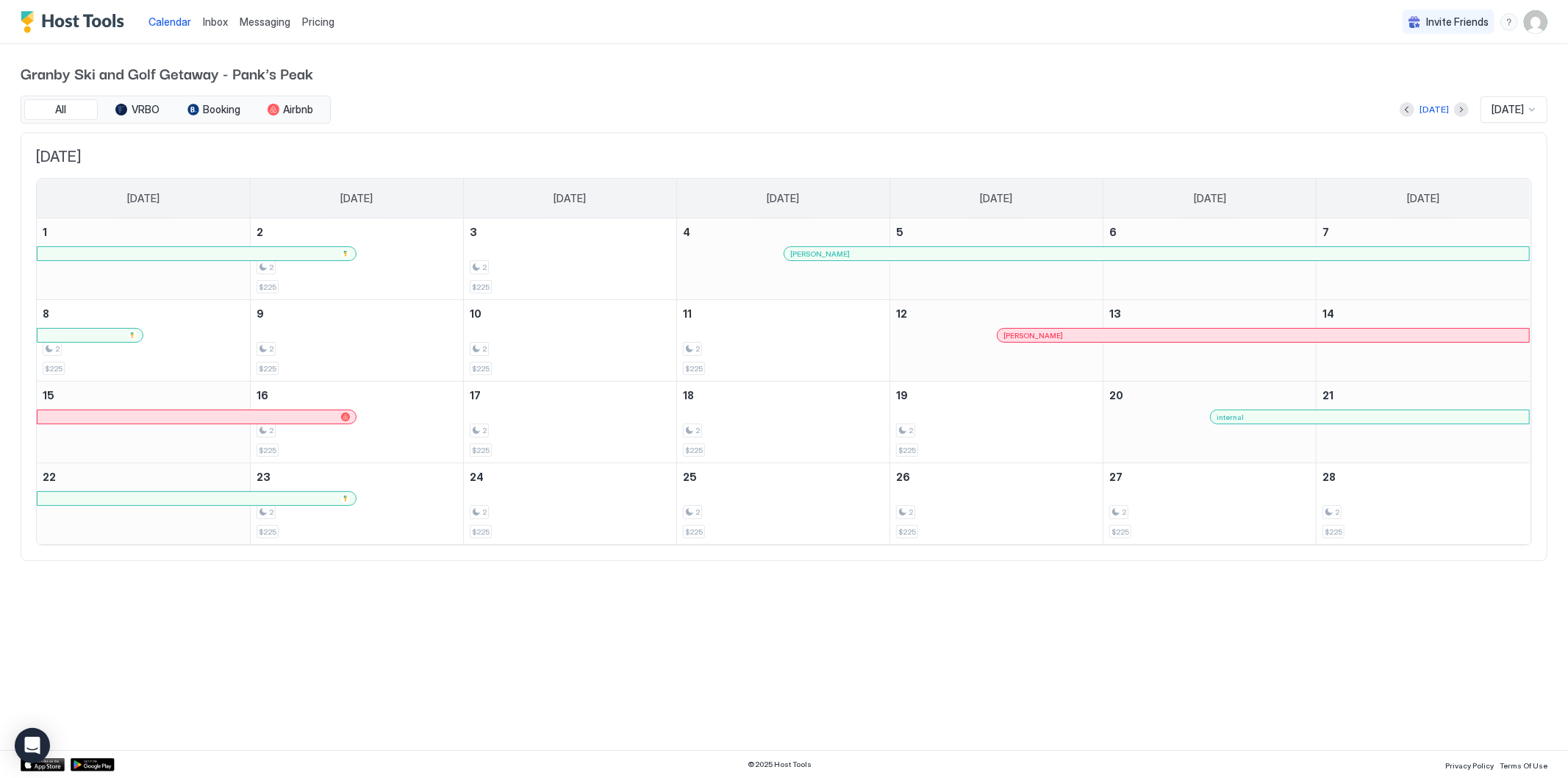
click at [1049, 659] on div "Calendar Inbox Messaging Pricing Invite Friends RP Granby Ski and Golf Getaway …" at bounding box center [784, 389] width 1568 height 778
